Goal: Find contact information: Find contact information

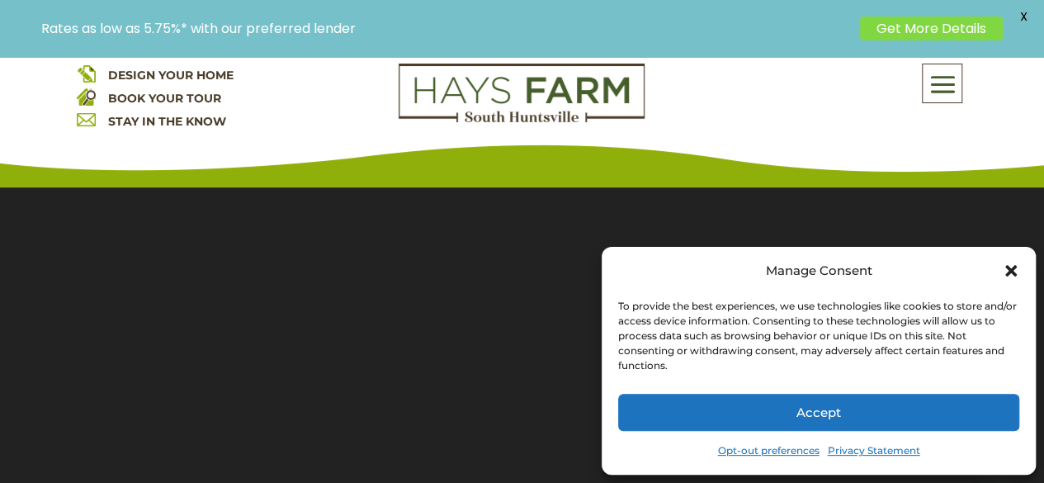
click at [944, 52] on div "Rates as low as 5.75%* with our preferred lender Get More Details X" at bounding box center [522, 28] width 1044 height 57
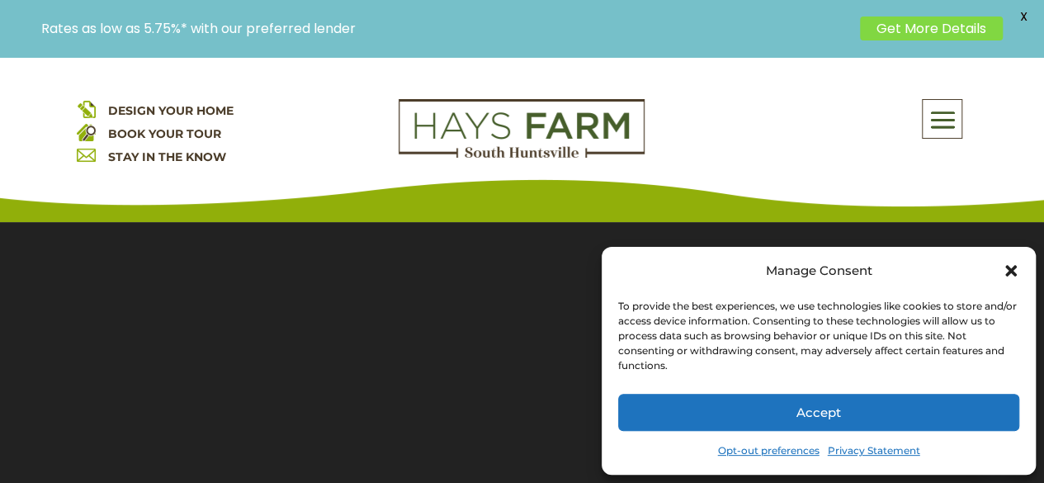
click at [946, 105] on span at bounding box center [942, 120] width 39 height 38
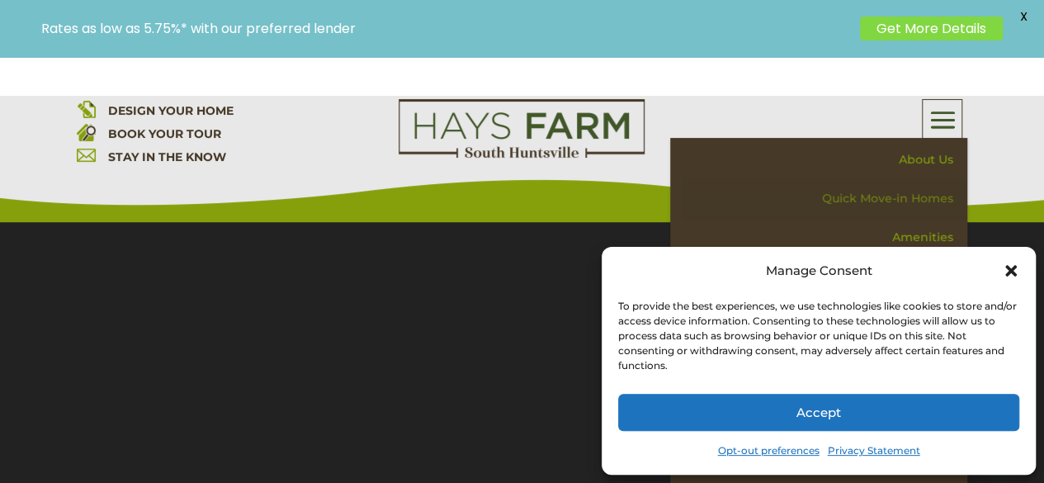
scroll to position [168, 0]
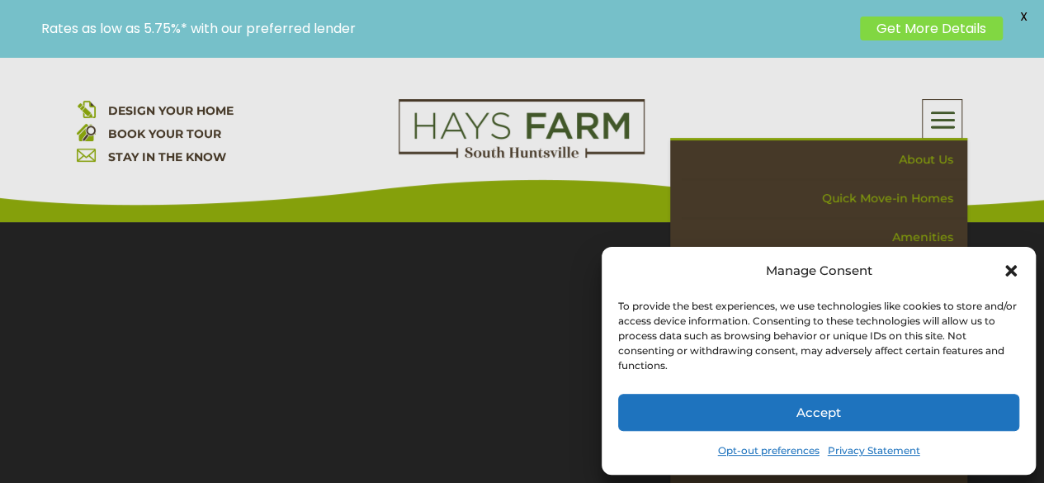
click at [1013, 265] on icon "Close dialog" at bounding box center [1011, 270] width 17 height 17
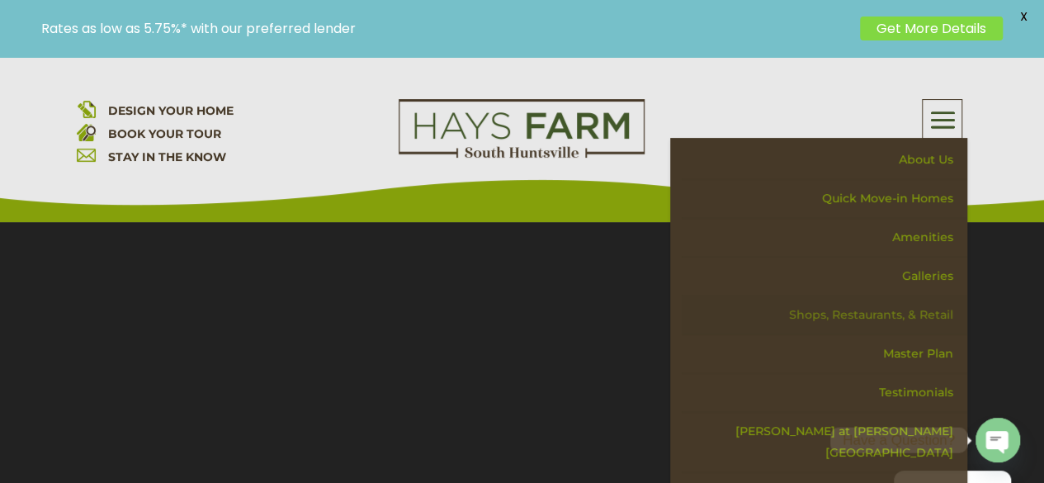
scroll to position [267, 0]
click at [1038, 144] on div "DESIGN YOUR HOME BOOK YOUR TOUR STAY IN THE KNOW About Us Quick Move-in Homes A…" at bounding box center [522, 139] width 1044 height 165
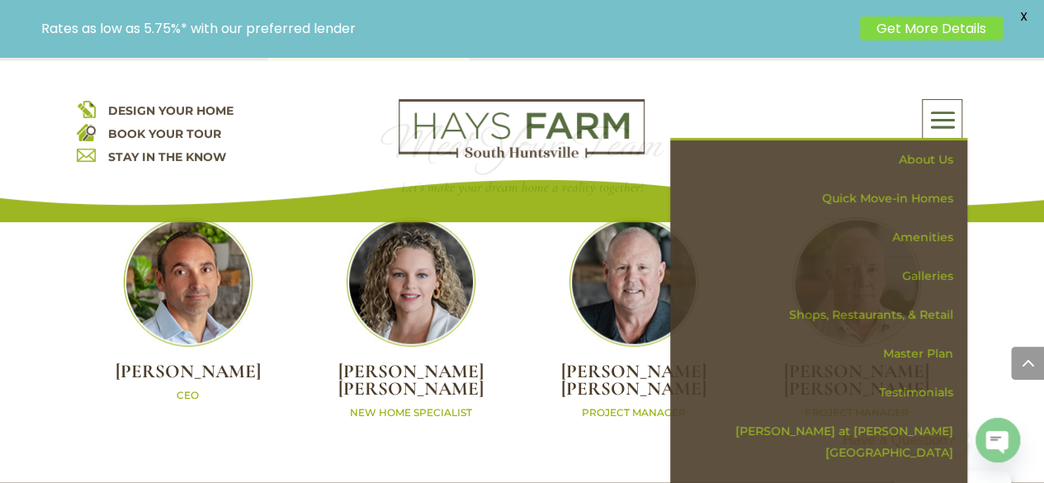
scroll to position [4715, 0]
